Goal: Task Accomplishment & Management: Complete application form

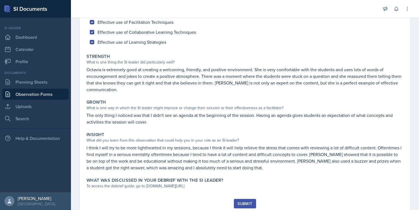
scroll to position [85, 0]
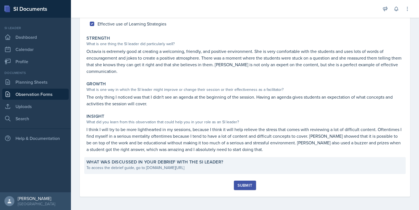
click at [200, 165] on div "To access the debrief guide, go to [DOMAIN_NAME][URL]" at bounding box center [245, 168] width 317 height 6
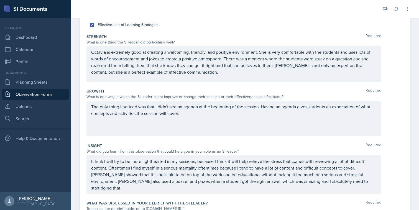
scroll to position [143, 0]
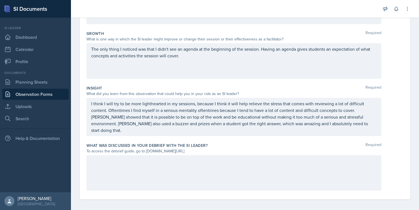
click at [200, 165] on div at bounding box center [234, 173] width 295 height 36
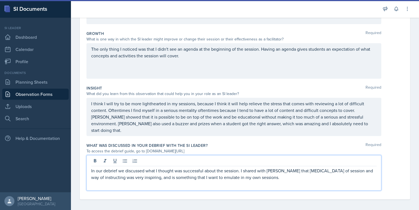
scroll to position [131, 0]
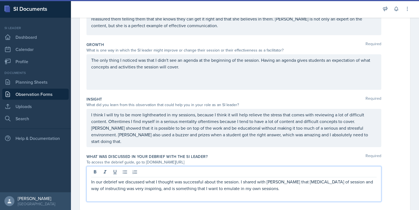
click at [264, 159] on div "To access the debrief guide, go to [DOMAIN_NAME][URL]" at bounding box center [234, 162] width 295 height 6
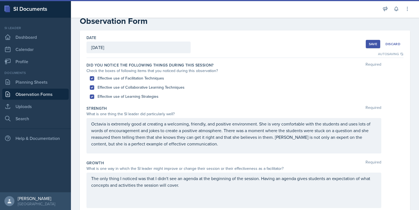
scroll to position [0, 0]
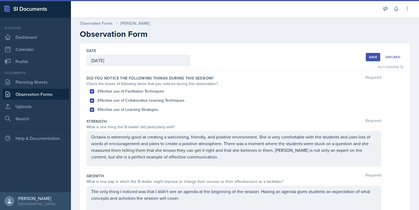
click at [369, 57] on button "Save" at bounding box center [373, 57] width 14 height 8
click at [374, 57] on div "Save" at bounding box center [373, 57] width 8 height 4
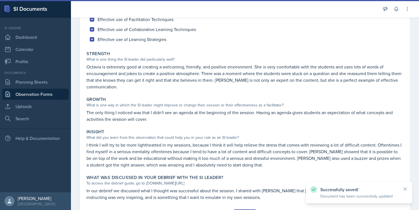
scroll to position [98, 0]
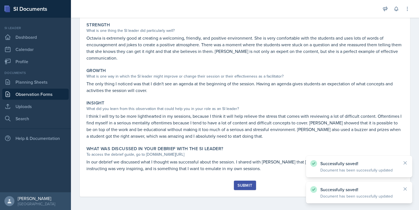
click at [248, 183] on div "Submit" at bounding box center [245, 185] width 15 height 4
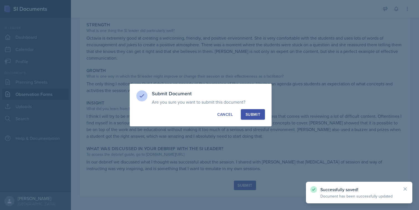
click at [250, 116] on div "Submit" at bounding box center [253, 115] width 15 height 6
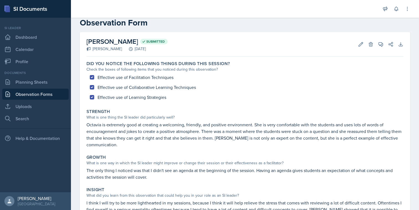
scroll to position [0, 0]
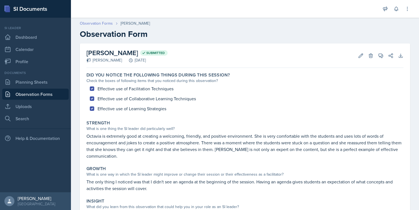
click at [105, 21] on link "Observation Forms" at bounding box center [96, 24] width 33 height 6
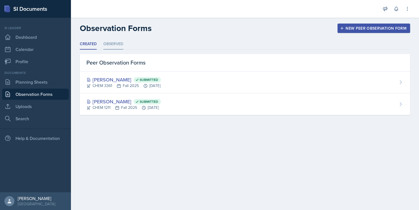
click at [117, 42] on li "Observed" at bounding box center [113, 44] width 20 height 11
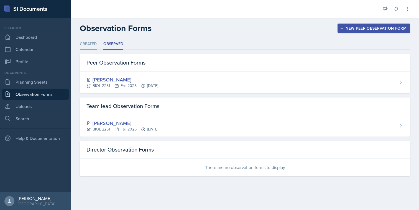
click at [87, 48] on li "Created" at bounding box center [88, 44] width 17 height 11
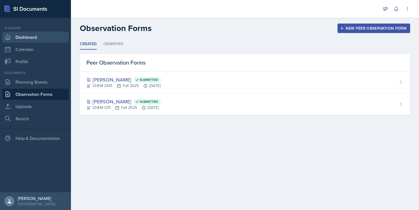
click at [54, 39] on link "Dashboard" at bounding box center [35, 37] width 67 height 11
